Goal: Task Accomplishment & Management: Manage account settings

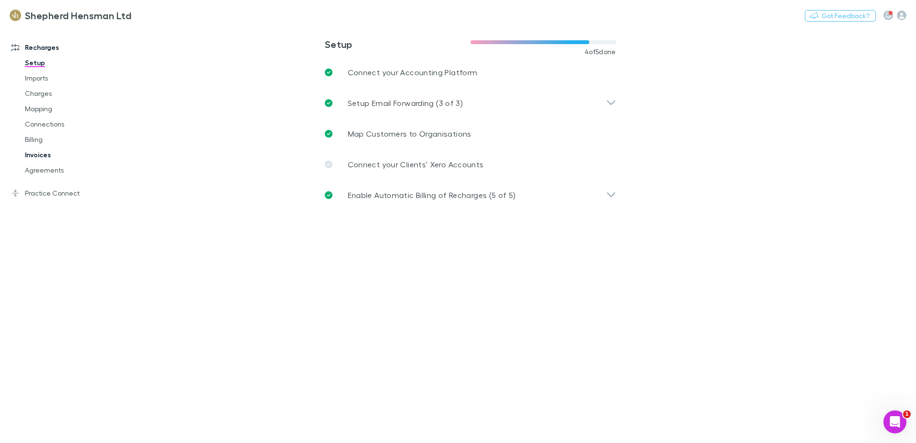
click at [49, 155] on link "Invoices" at bounding box center [72, 154] width 114 height 15
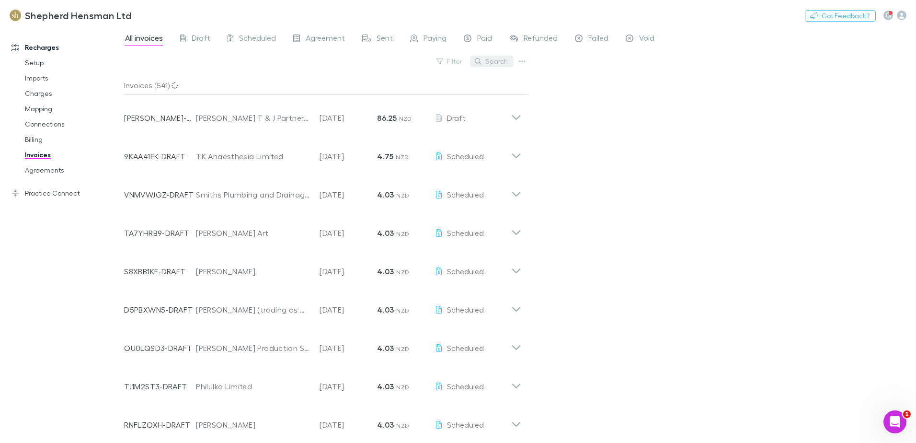
click at [494, 59] on button "Search" at bounding box center [492, 61] width 44 height 11
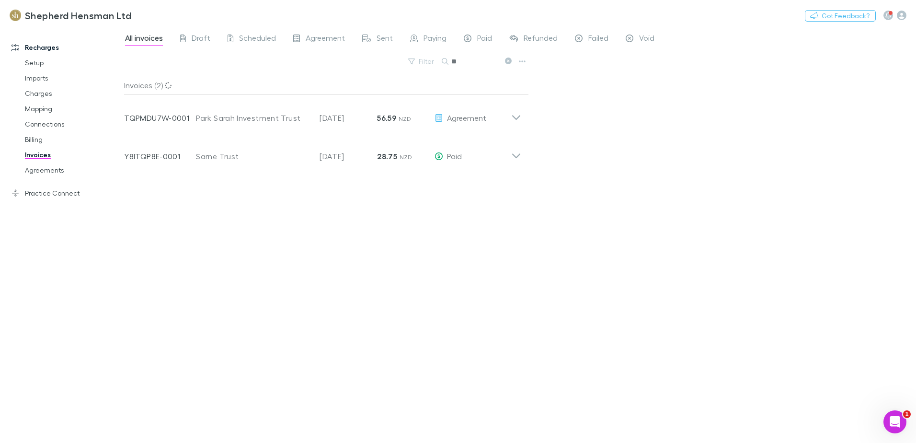
type input "*"
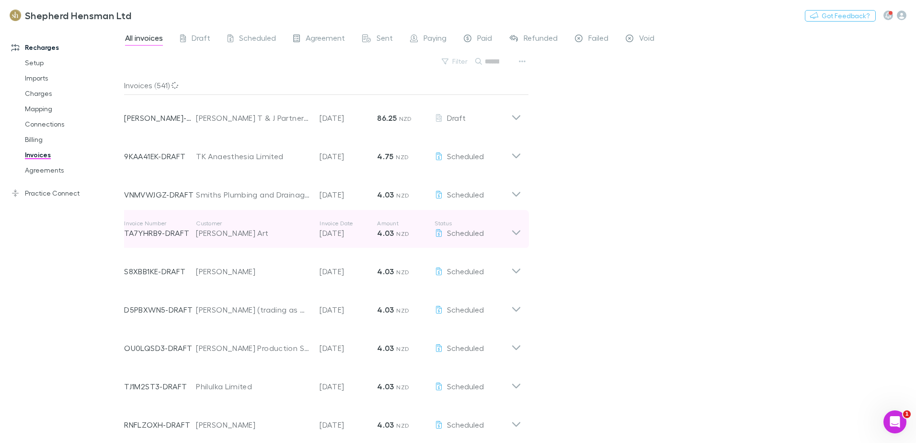
click at [706, 258] on div "All invoices Draft Scheduled Agreement Sent Paying Paid Refunded Failed Void Fi…" at bounding box center [520, 235] width 792 height 416
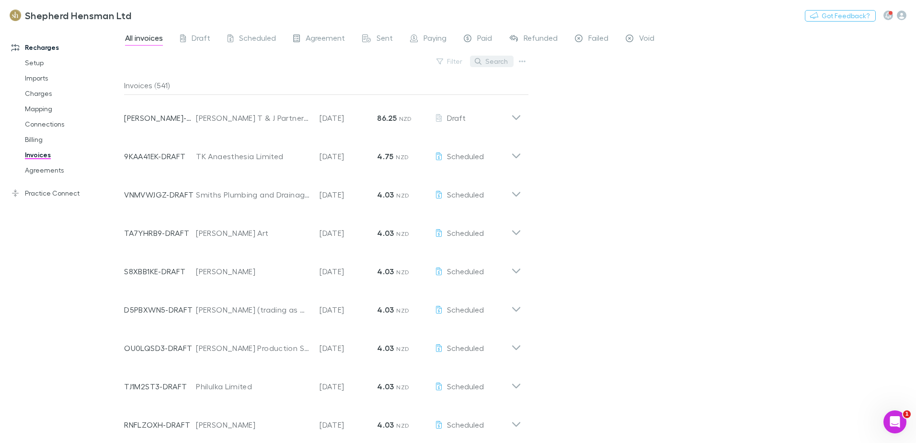
click at [497, 60] on button "Search" at bounding box center [492, 61] width 44 height 11
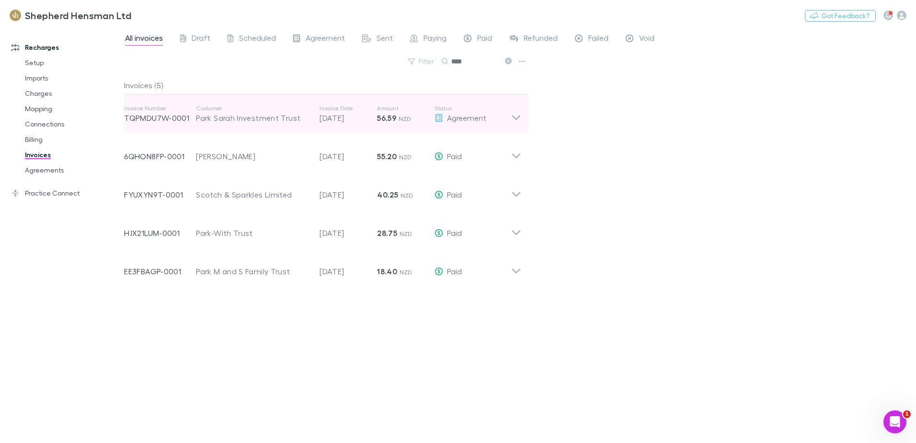
type input "****"
click at [512, 118] on icon at bounding box center [516, 113] width 10 height 19
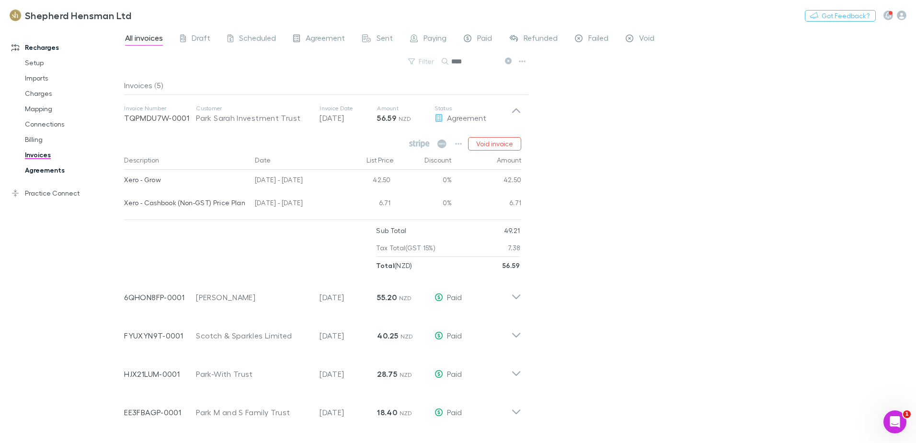
click at [46, 170] on link "Agreements" at bounding box center [72, 169] width 114 height 15
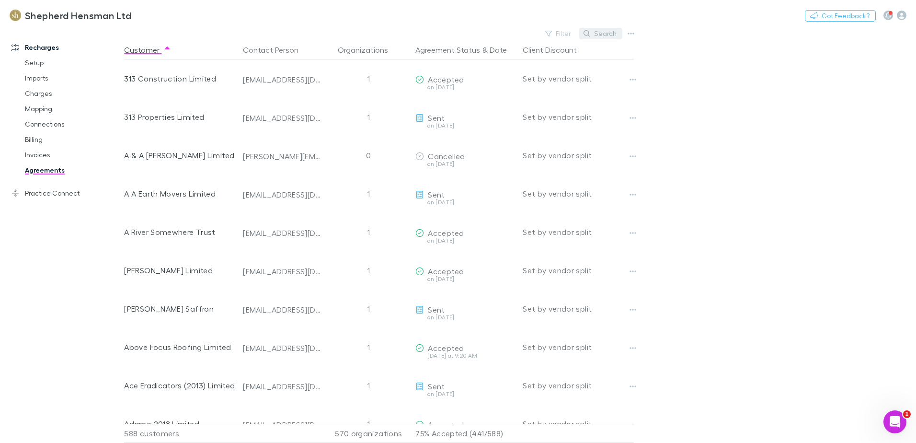
click at [612, 37] on button "Search" at bounding box center [601, 33] width 44 height 11
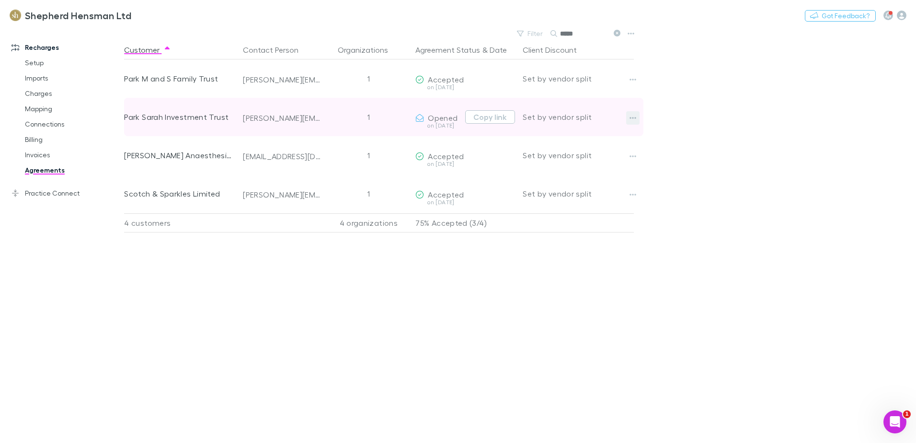
type input "*****"
click at [629, 119] on button "button" at bounding box center [632, 117] width 13 height 13
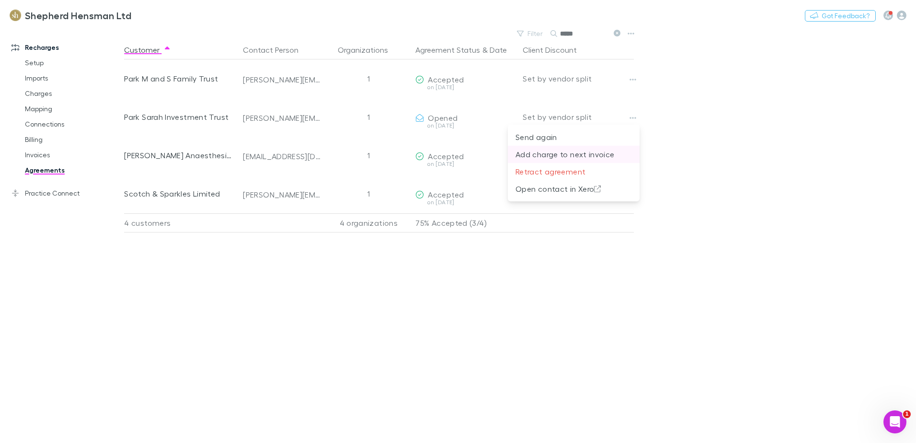
click at [581, 153] on p "Add charge to next invoice" at bounding box center [574, 154] width 116 height 11
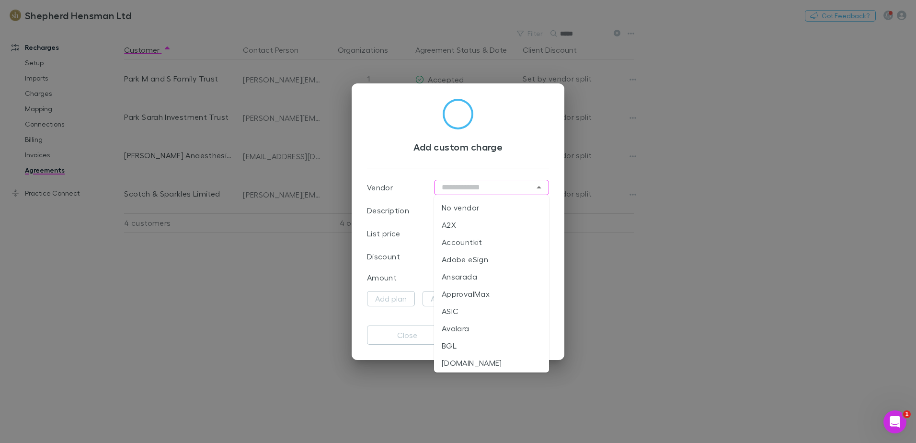
click at [496, 190] on input "text" at bounding box center [491, 187] width 115 height 15
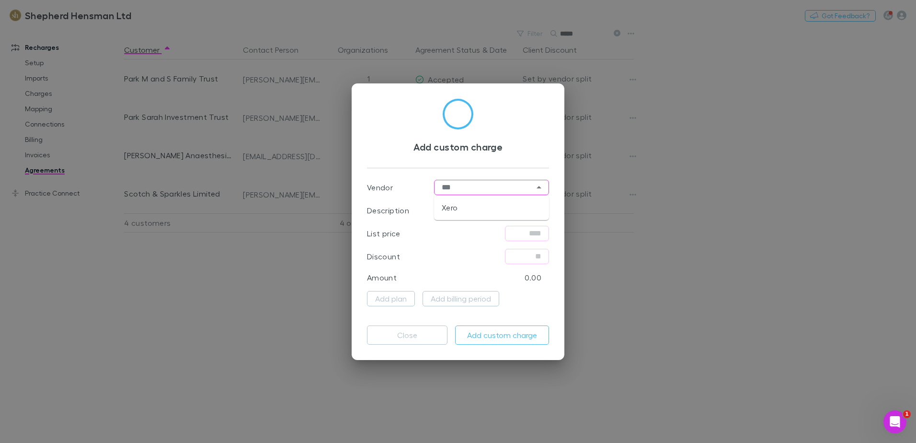
click at [463, 203] on li "Xero" at bounding box center [491, 207] width 115 height 17
type input "****"
click at [470, 214] on input "text" at bounding box center [491, 210] width 115 height 15
type input "********"
click at [531, 235] on input "text" at bounding box center [527, 233] width 44 height 15
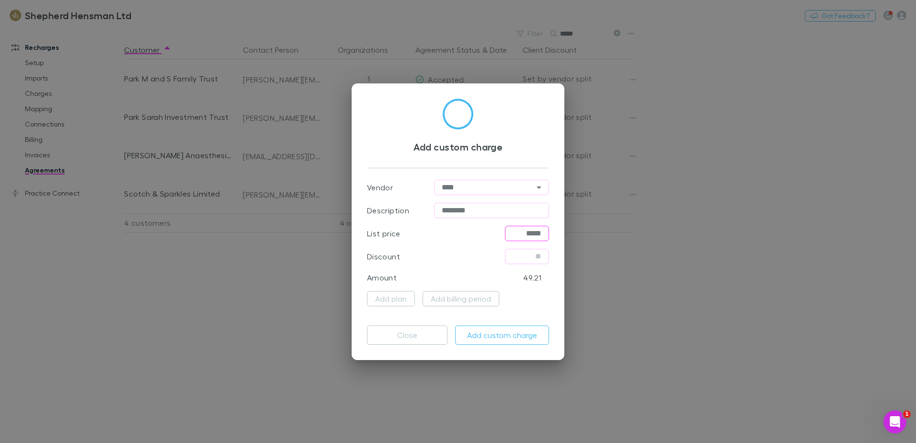
type input "*****"
click at [493, 334] on button "Add custom charge" at bounding box center [502, 334] width 94 height 19
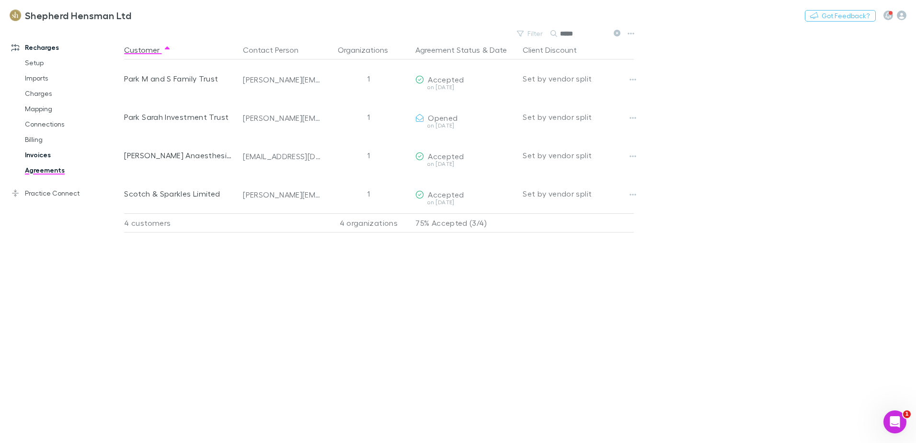
click at [41, 153] on link "Invoices" at bounding box center [72, 154] width 114 height 15
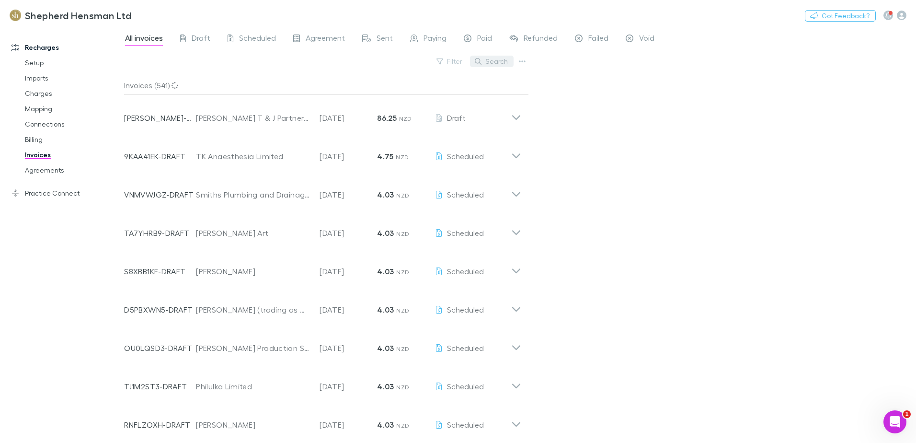
click at [504, 60] on button "Search" at bounding box center [492, 61] width 44 height 11
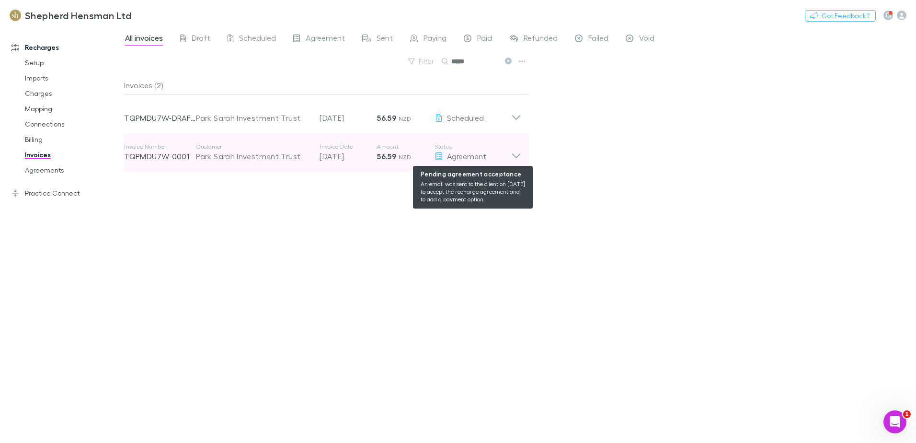
type input "*****"
click at [506, 156] on div "Agreement" at bounding box center [473, 155] width 77 height 11
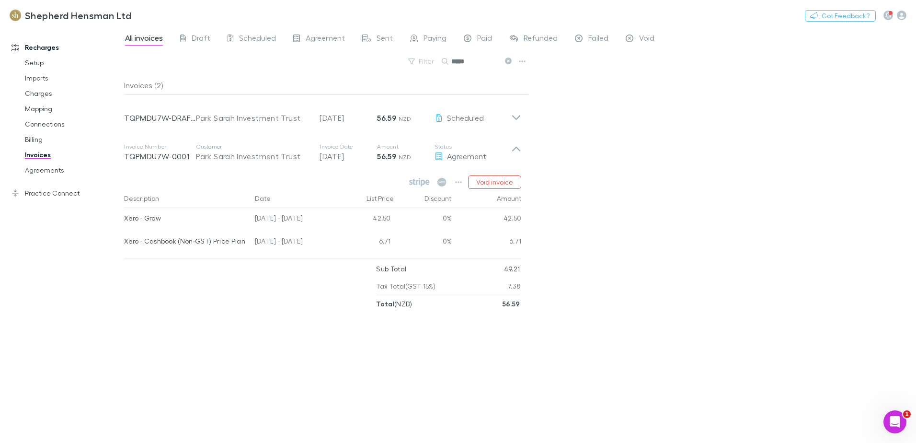
click at [632, 172] on div "All invoices Draft Scheduled Agreement Sent Paying Paid Refunded Failed Void Fi…" at bounding box center [520, 235] width 792 height 416
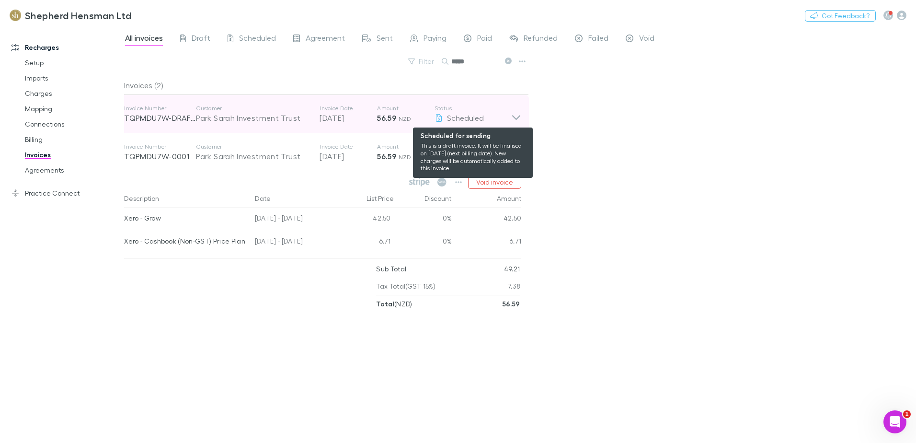
click at [508, 115] on div "Scheduled" at bounding box center [473, 117] width 77 height 11
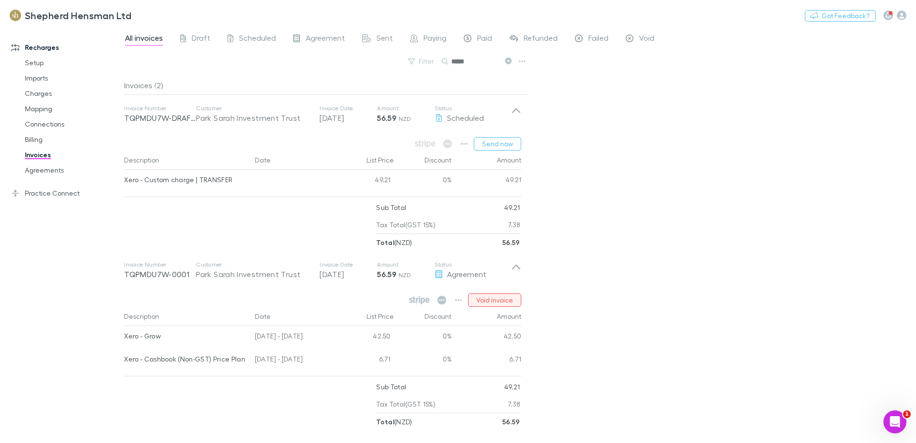
click at [505, 302] on button "Void invoice" at bounding box center [494, 299] width 53 height 13
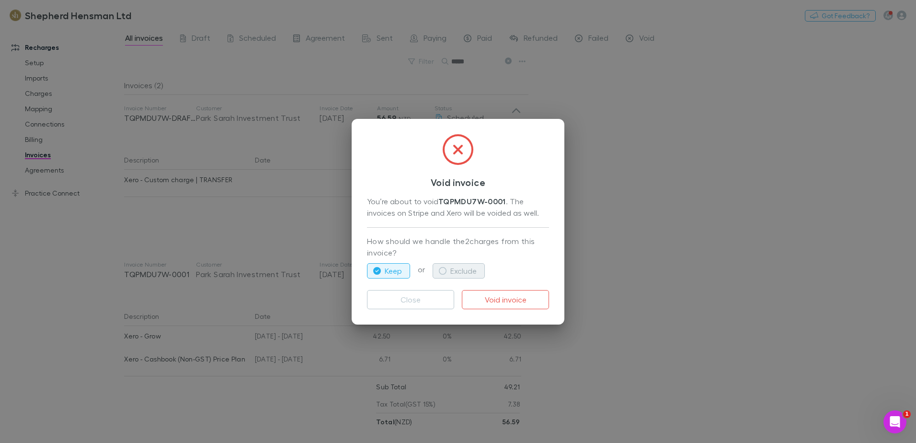
click at [444, 271] on icon "button" at bounding box center [443, 271] width 8 height 8
click at [498, 297] on button "Void invoice" at bounding box center [505, 299] width 87 height 19
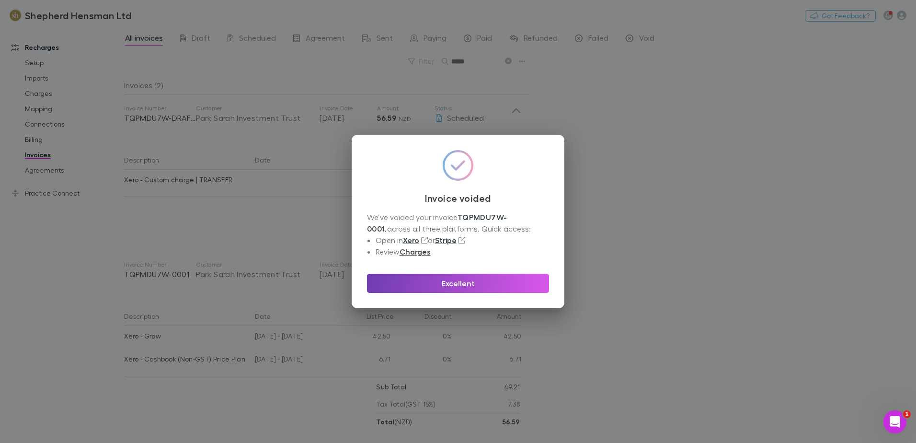
click at [468, 282] on button "Excellent" at bounding box center [458, 283] width 182 height 19
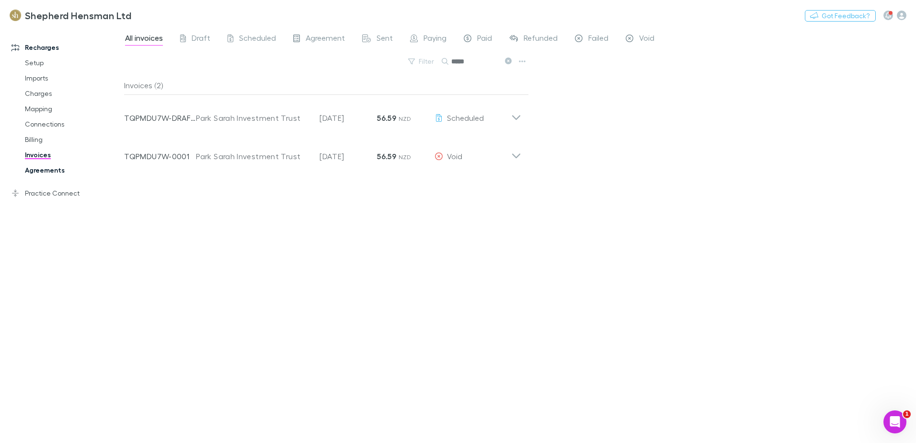
click at [42, 169] on link "Agreements" at bounding box center [72, 169] width 114 height 15
